Goal: Information Seeking & Learning: Understand process/instructions

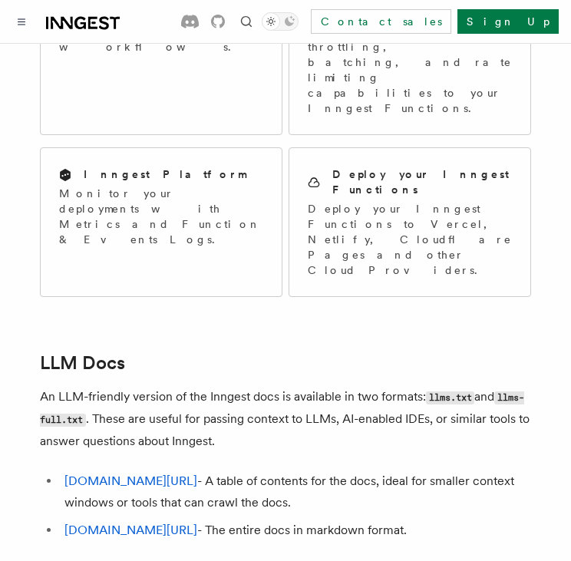
scroll to position [1563, 0]
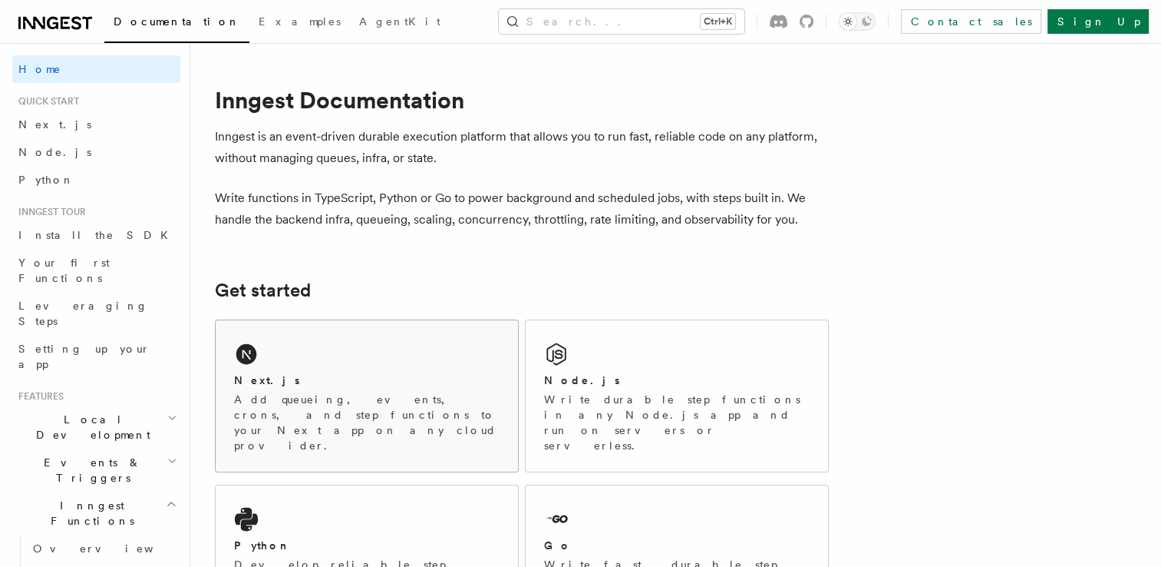
click at [415, 364] on div "Next.js Add queueing, events, crons, and step functions to your Next app on any…" at bounding box center [367, 395] width 302 height 151
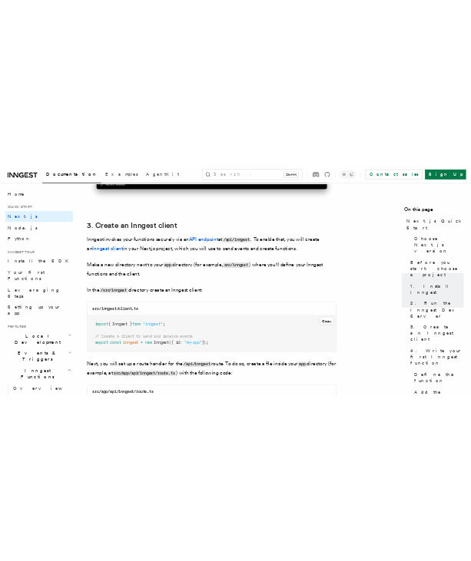
scroll to position [1835, 0]
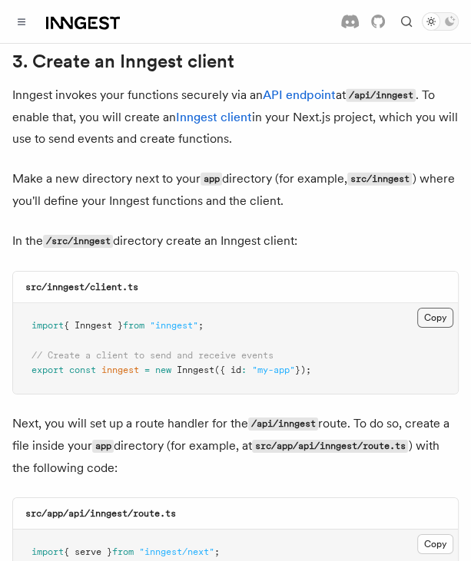
click at [437, 308] on button "Copy Copied" at bounding box center [435, 318] width 36 height 20
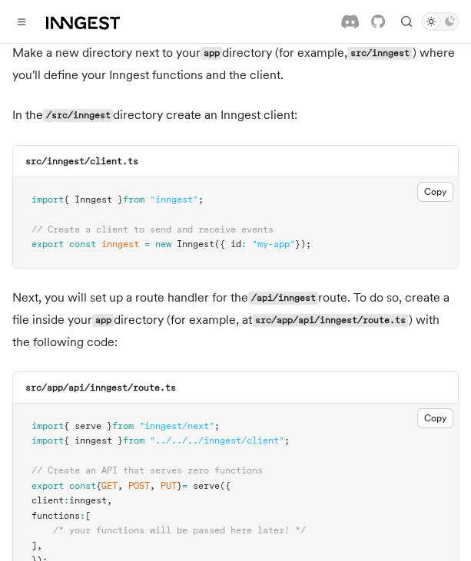
scroll to position [2079, 0]
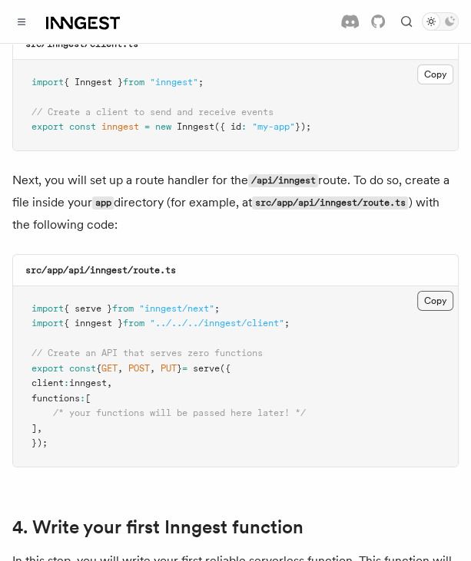
click at [434, 291] on button "Copy Copied" at bounding box center [435, 301] width 36 height 20
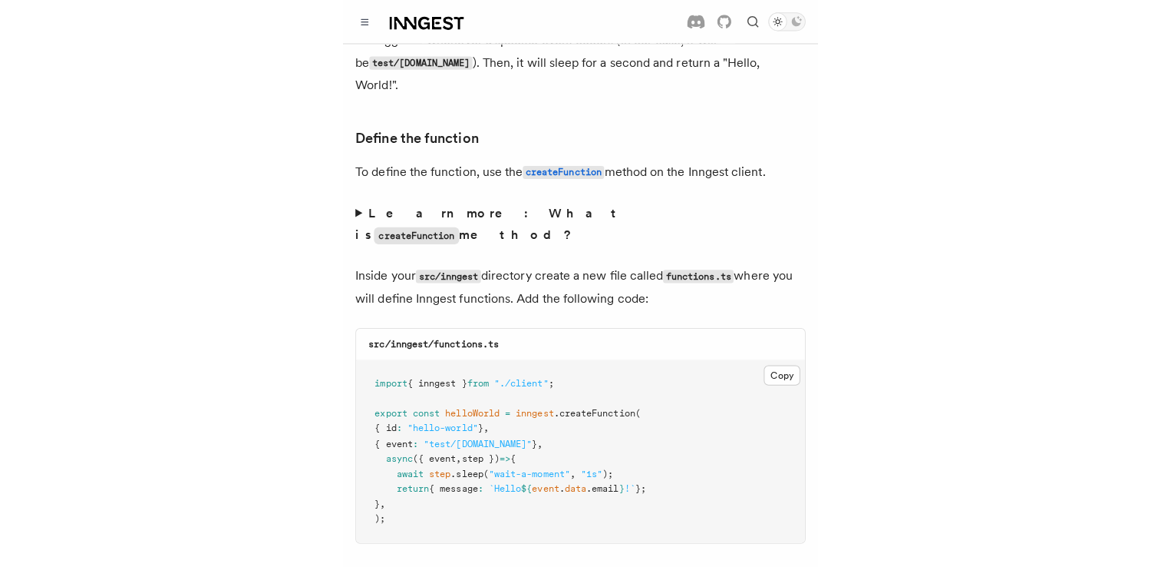
scroll to position [2622, 0]
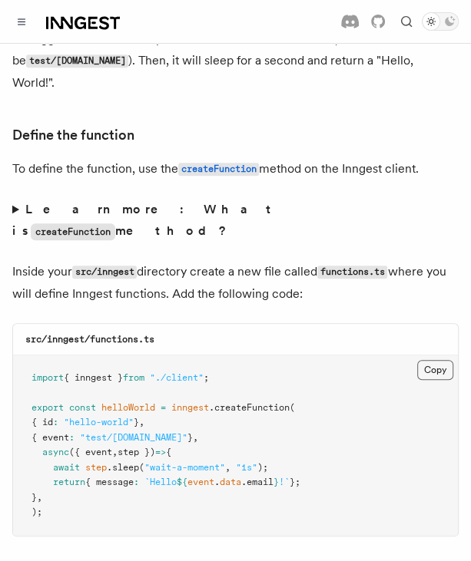
click at [442, 360] on button "Copy Copied" at bounding box center [435, 370] width 36 height 20
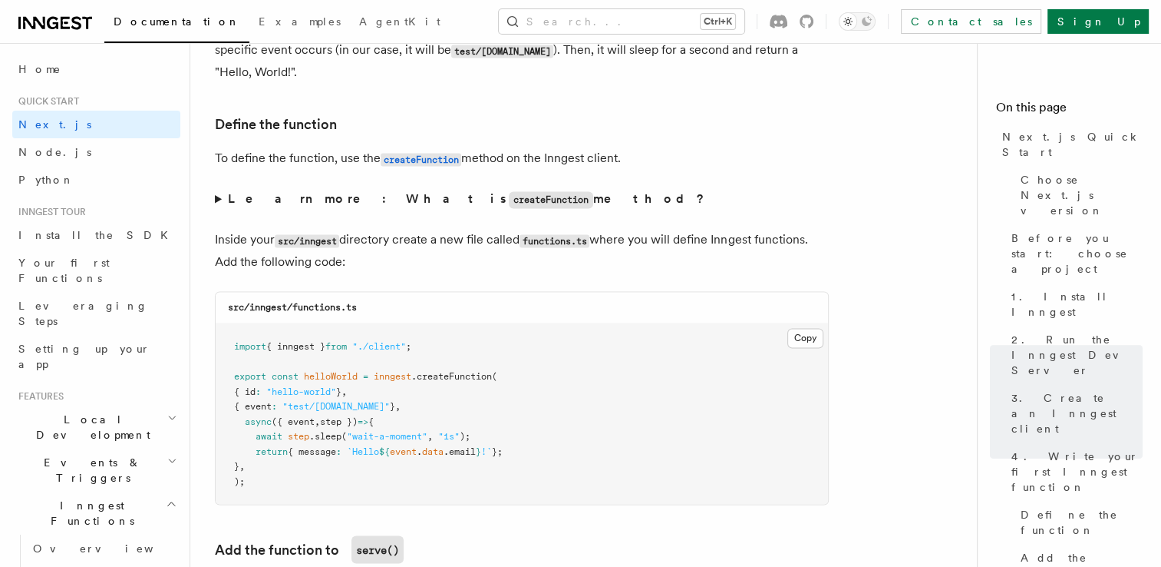
scroll to position [2558, 0]
